Goal: Find specific page/section: Find specific page/section

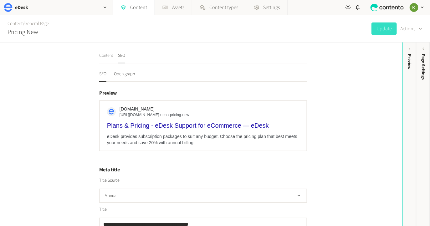
click at [107, 55] on button "Content" at bounding box center [106, 58] width 14 height 11
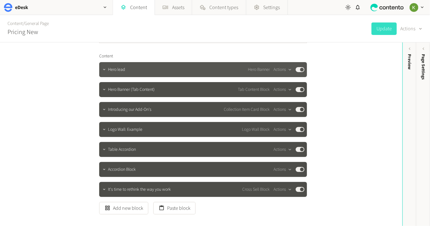
scroll to position [50, 0]
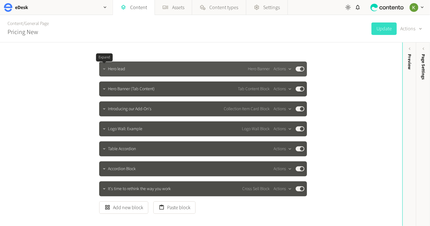
click at [103, 68] on icon "button" at bounding box center [104, 68] width 2 height 1
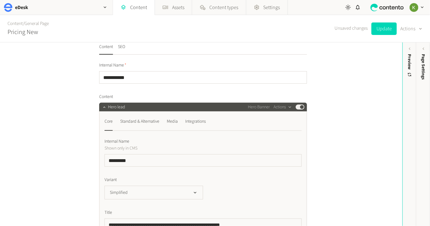
scroll to position [0, 0]
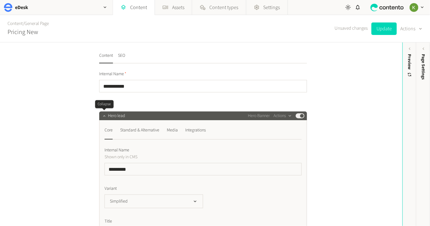
click at [106, 118] on button "button" at bounding box center [104, 116] width 8 height 8
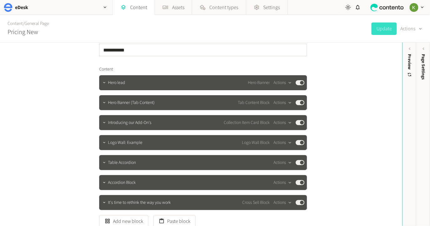
scroll to position [46, 0]
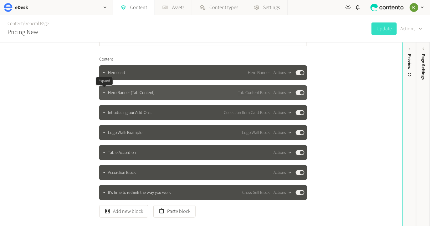
click at [106, 95] on div at bounding box center [104, 92] width 8 height 9
click at [105, 94] on icon "button" at bounding box center [104, 93] width 4 height 4
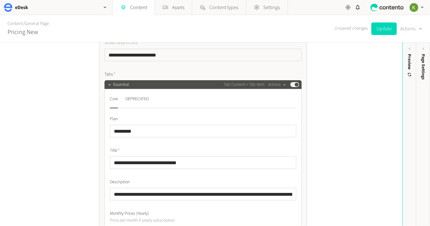
scroll to position [131, 0]
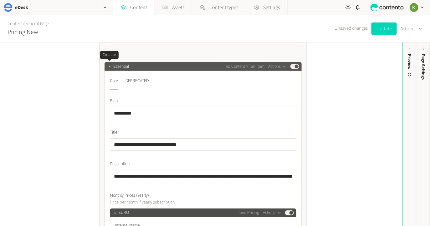
click at [109, 66] on icon "button" at bounding box center [109, 66] width 4 height 4
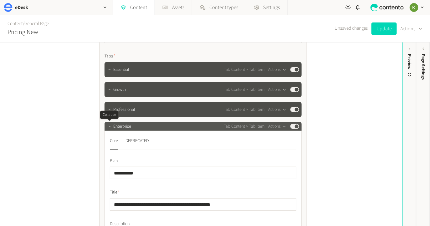
click at [109, 128] on icon "button" at bounding box center [109, 126] width 4 height 4
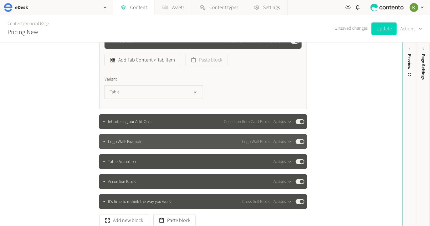
scroll to position [221, 0]
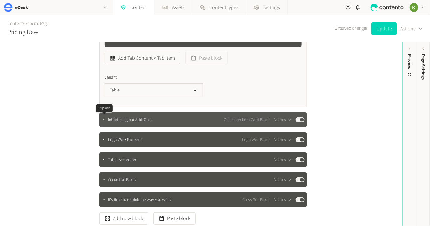
click at [104, 120] on icon "button" at bounding box center [104, 120] width 4 height 4
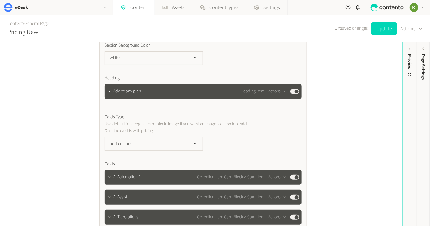
scroll to position [276, 0]
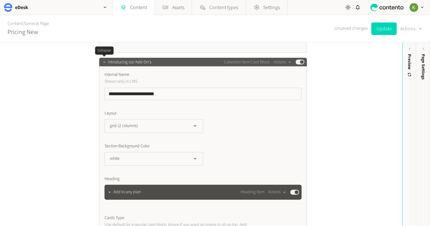
click at [105, 64] on button "button" at bounding box center [104, 62] width 8 height 8
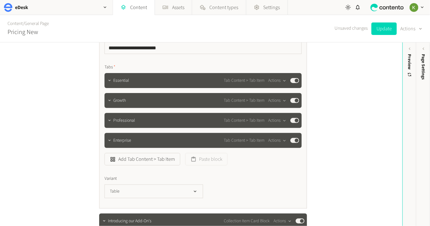
scroll to position [104, 0]
